Goal: Task Accomplishment & Management: Manage account settings

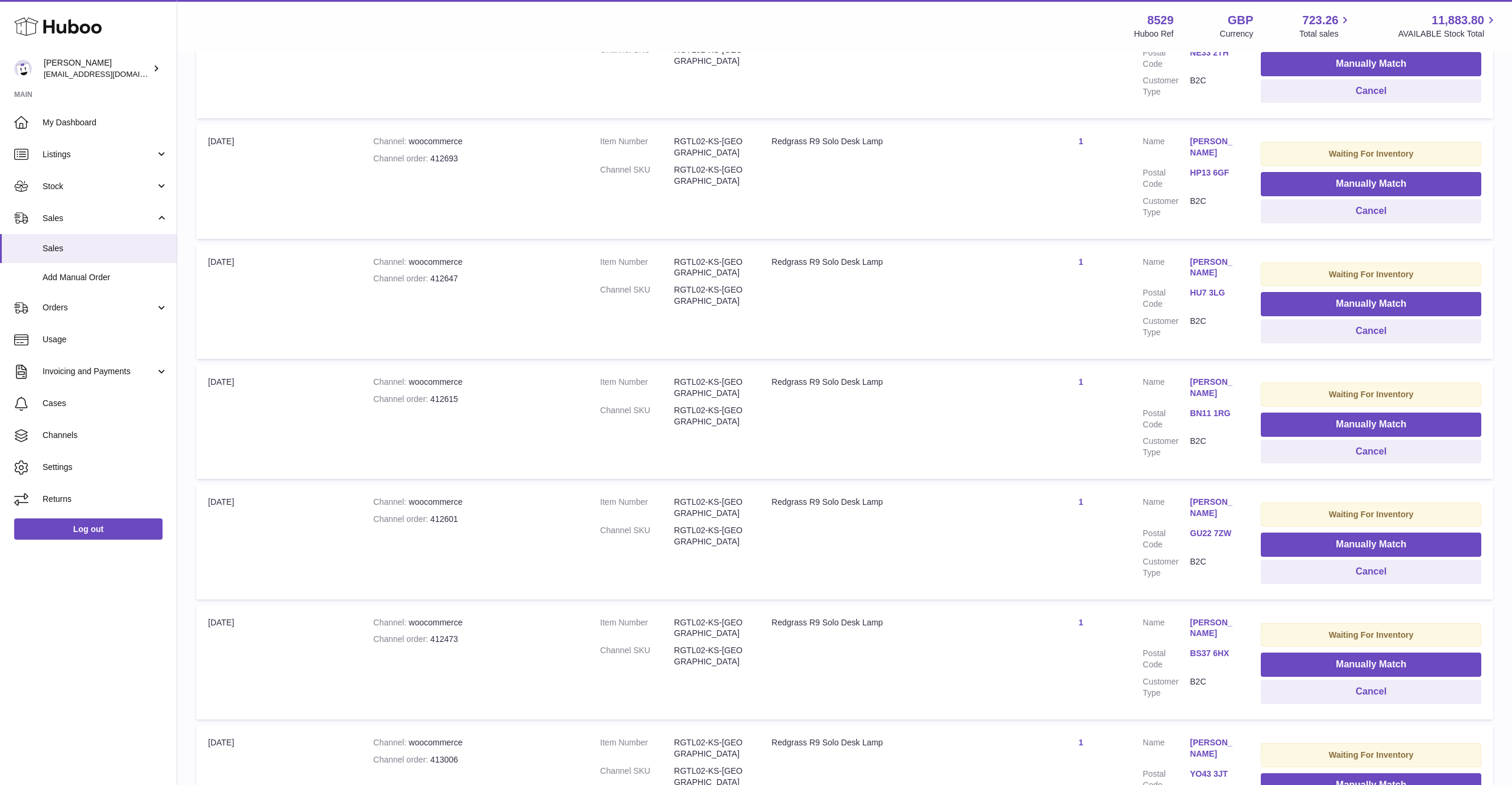
scroll to position [848, 0]
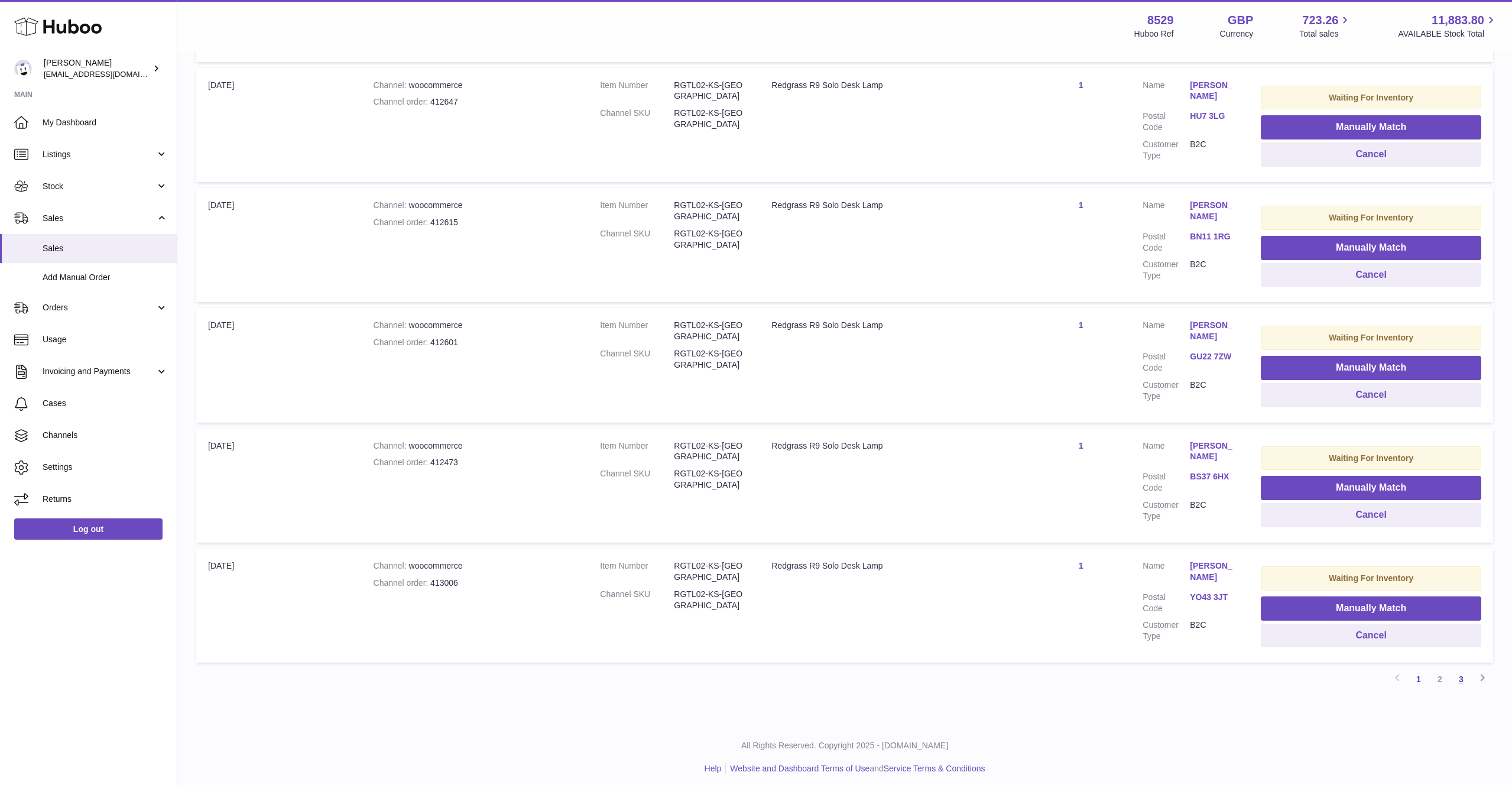
click at [1462, 676] on link "3" at bounding box center [1461, 679] width 21 height 21
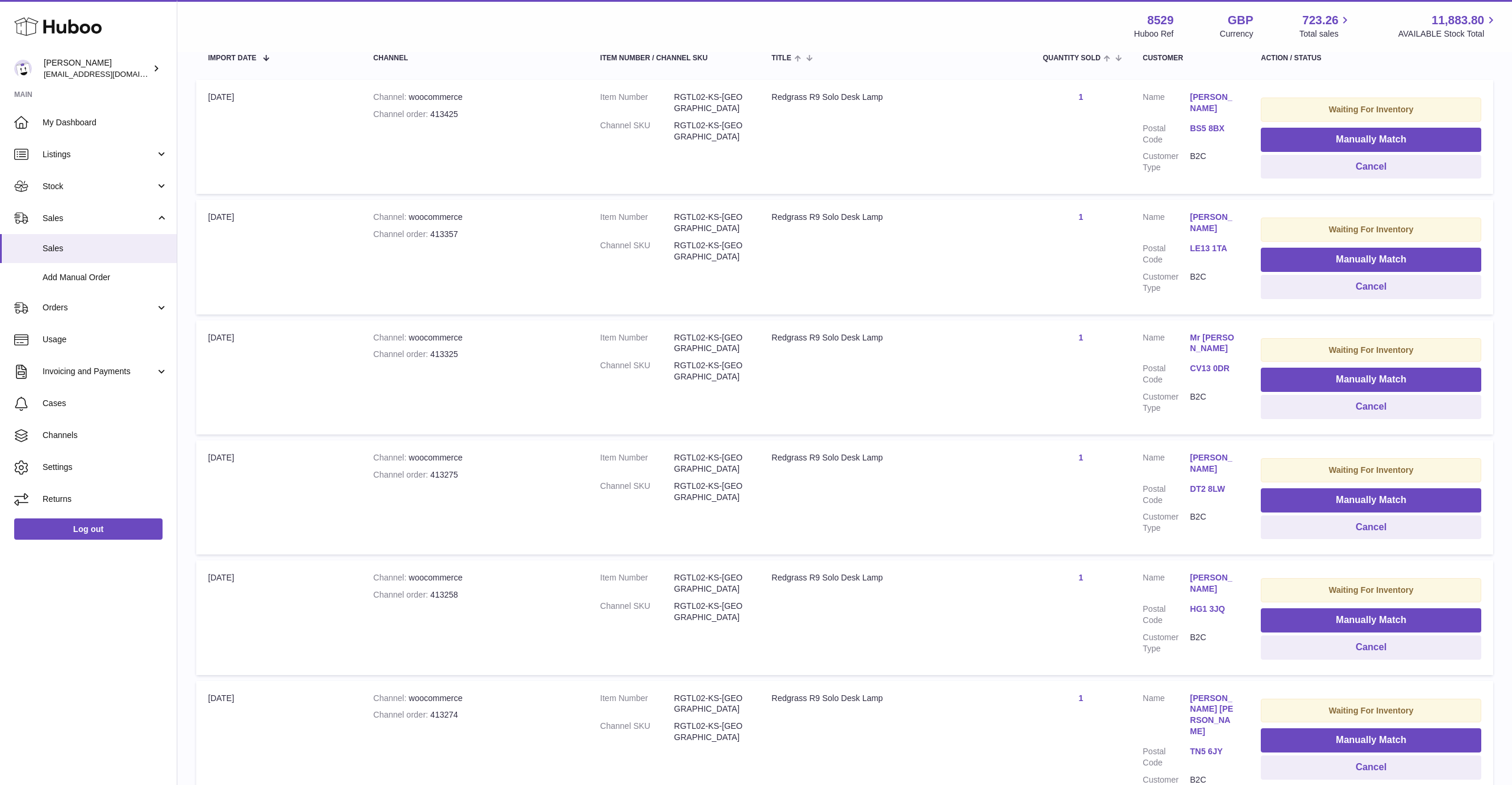
scroll to position [375, 0]
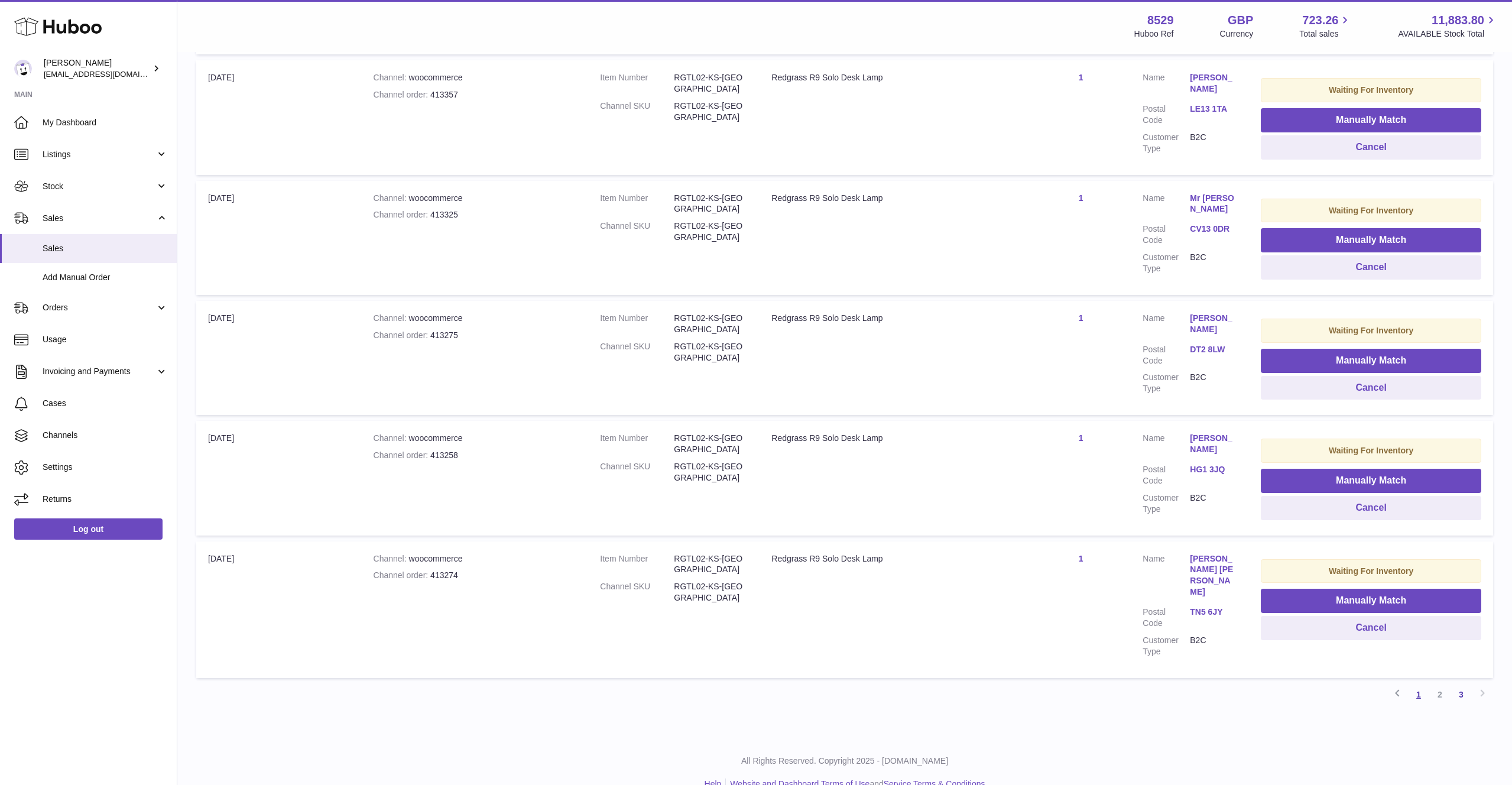
click at [1424, 684] on link "1" at bounding box center [1418, 694] width 21 height 21
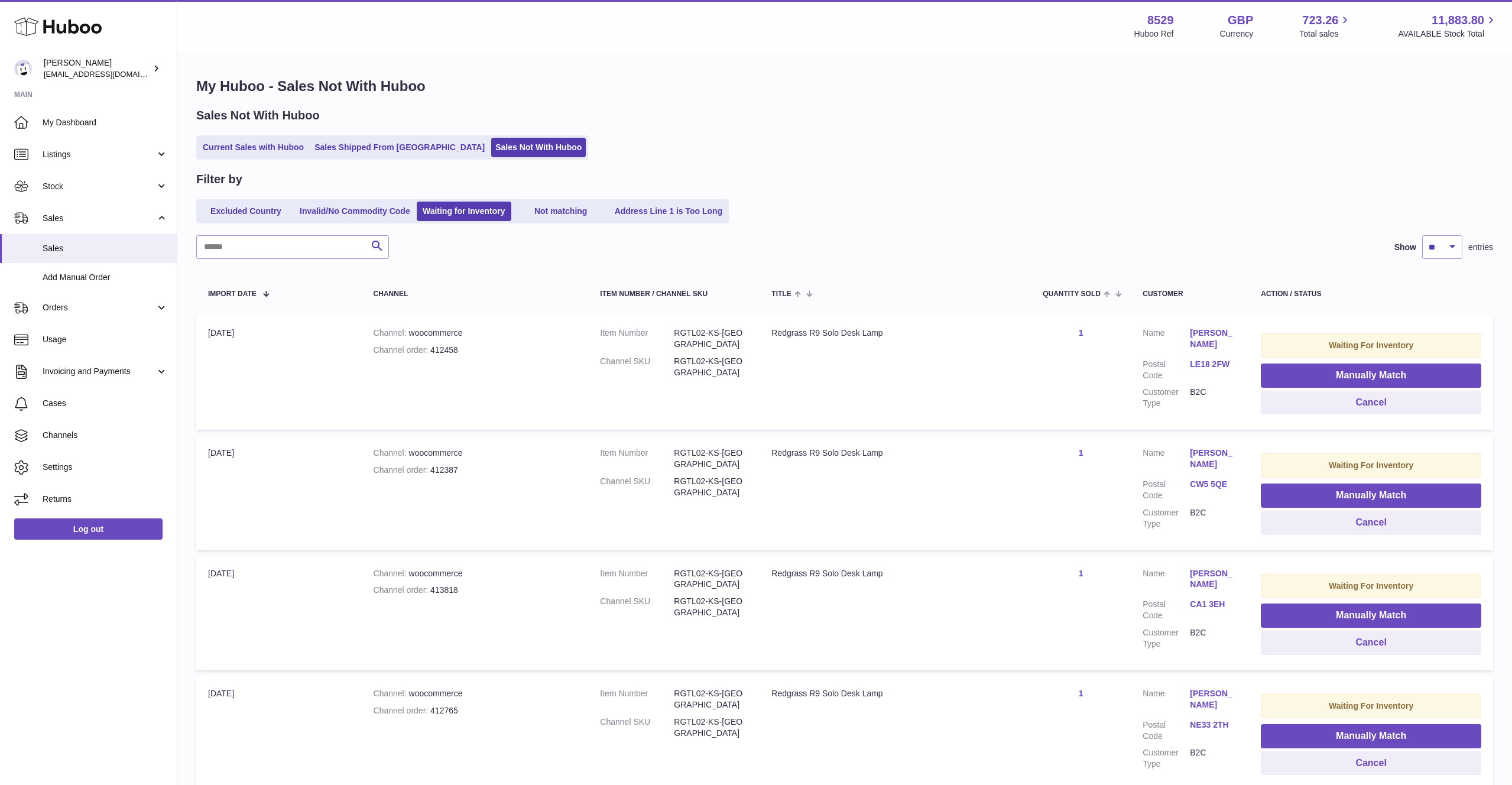
click at [98, 30] on use at bounding box center [58, 27] width 88 height 18
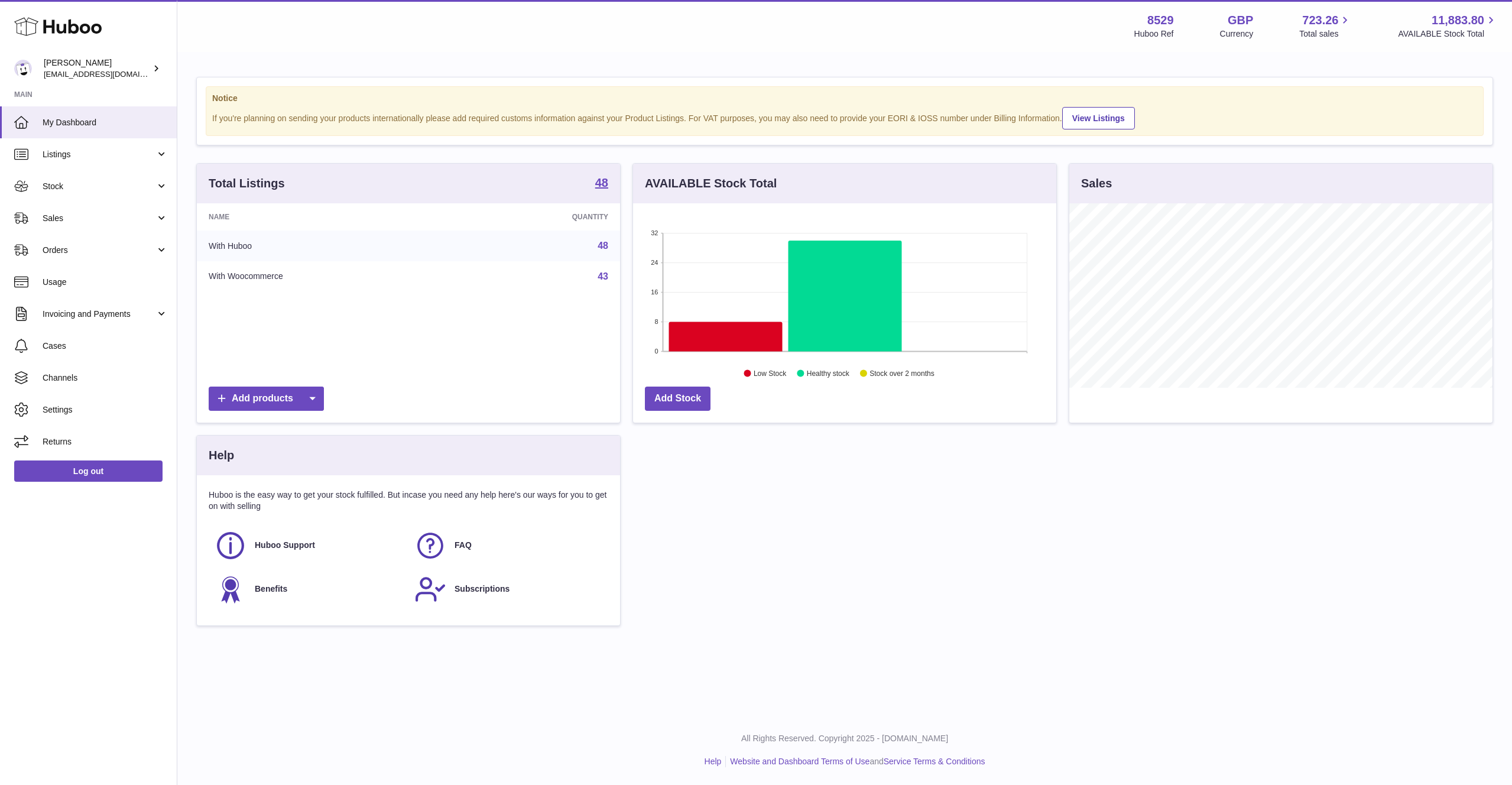
scroll to position [184, 423]
click at [294, 548] on span "Huboo Support" at bounding box center [285, 545] width 60 height 11
click at [282, 543] on span "Huboo Support" at bounding box center [285, 545] width 60 height 11
click at [96, 374] on span "Channels" at bounding box center [106, 377] width 125 height 11
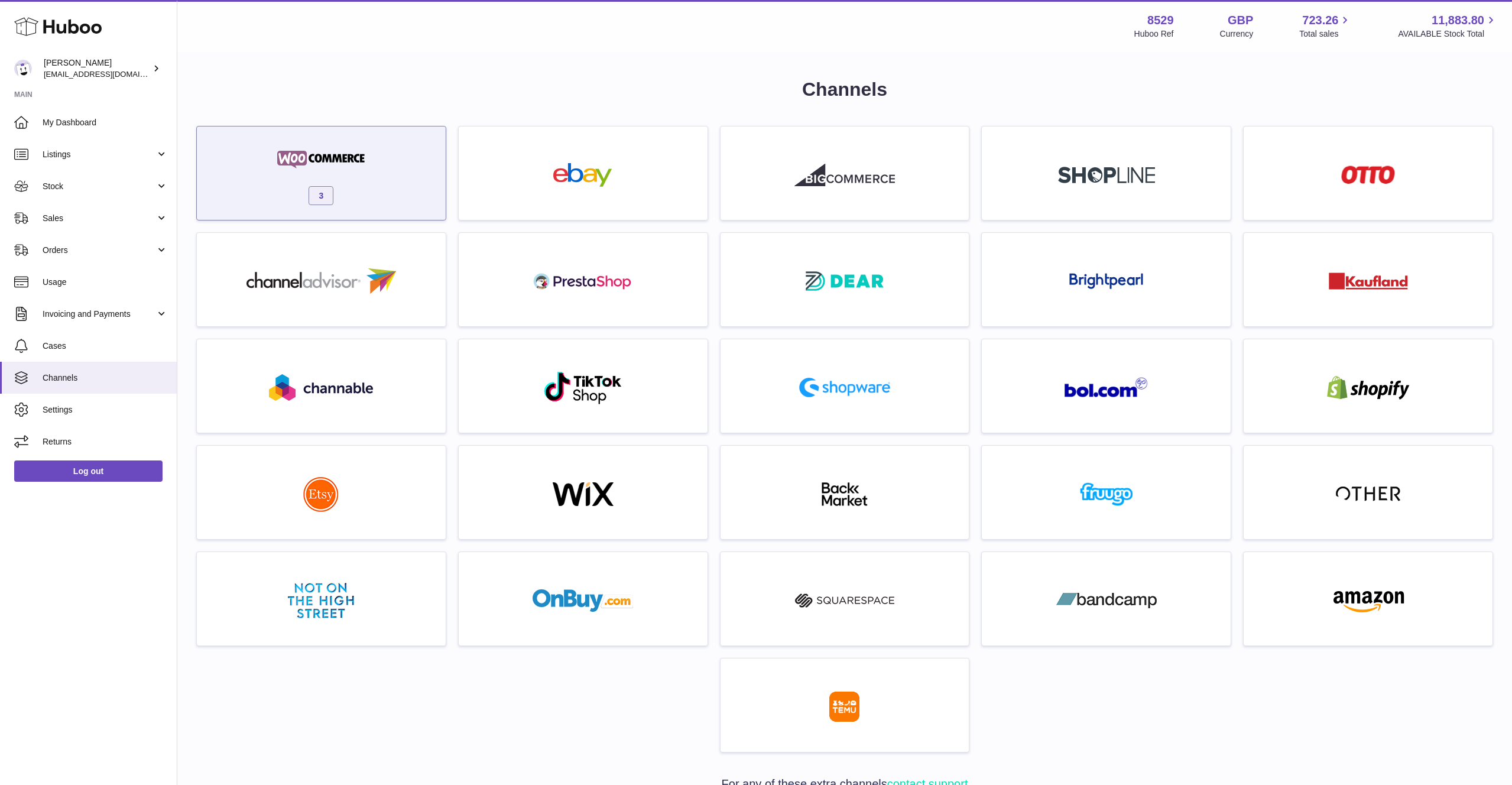
click at [392, 202] on div "3" at bounding box center [321, 176] width 237 height 75
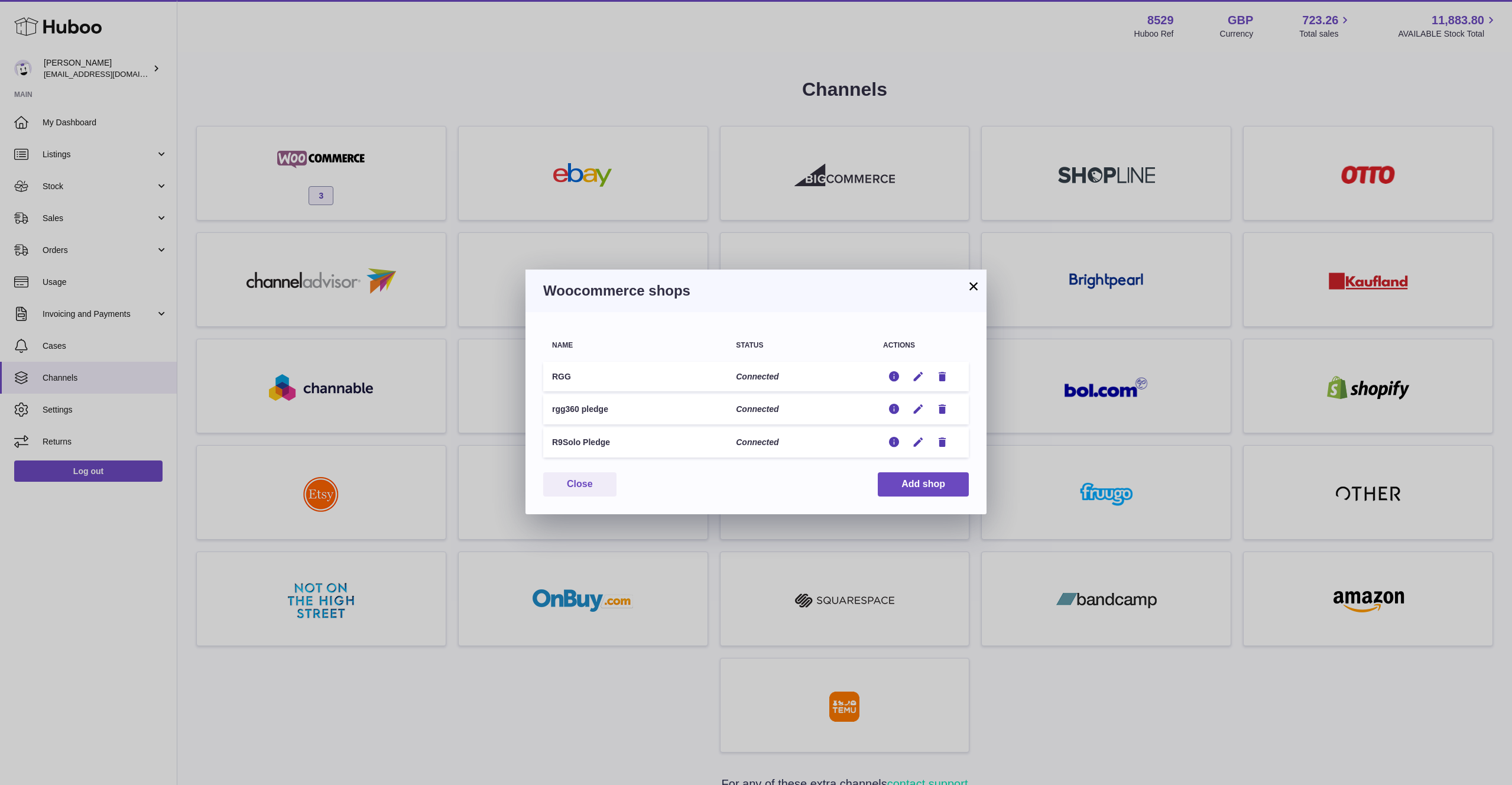
click at [582, 440] on td "R9Solo Pledge" at bounding box center [635, 442] width 184 height 30
copy tr "R9Solo Pledge"
